Goal: Task Accomplishment & Management: Manage account settings

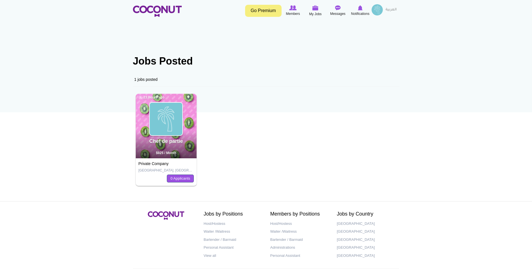
click at [172, 179] on link "0 Applicants" at bounding box center [180, 178] width 27 height 8
